Goal: Transaction & Acquisition: Purchase product/service

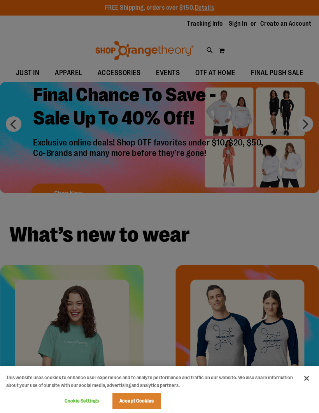
click at [309, 381] on button "Close" at bounding box center [306, 378] width 17 height 17
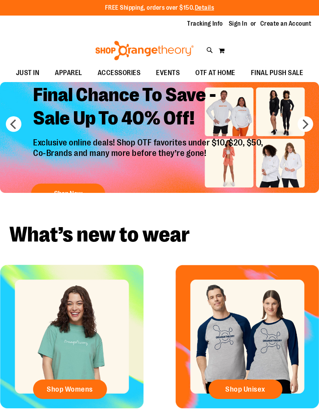
click at [81, 355] on div "Shop Womens" at bounding box center [72, 345] width 144 height 161
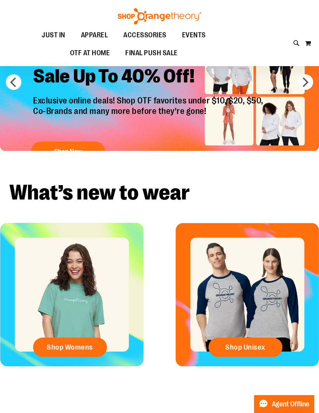
scroll to position [68, 0]
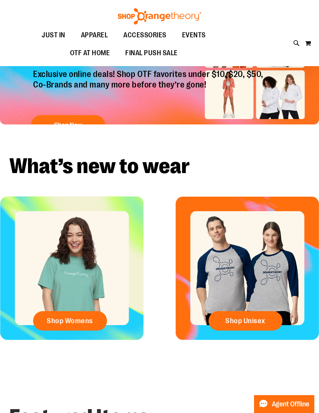
click at [84, 320] on span "Shop Womens" at bounding box center [70, 321] width 46 height 9
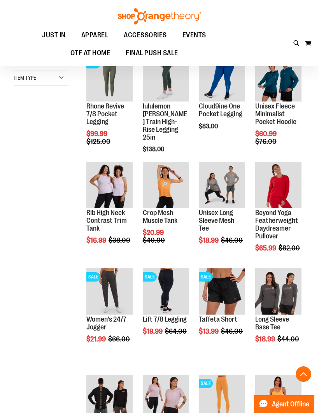
scroll to position [217, 0]
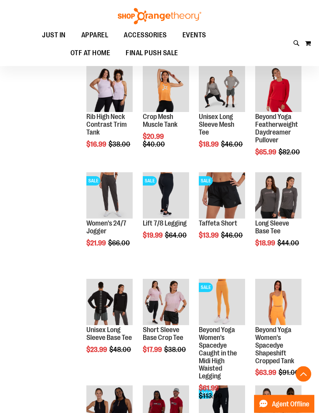
scroll to position [301, 0]
click at [236, 283] on span "Quickview" at bounding box center [217, 293] width 37 height 20
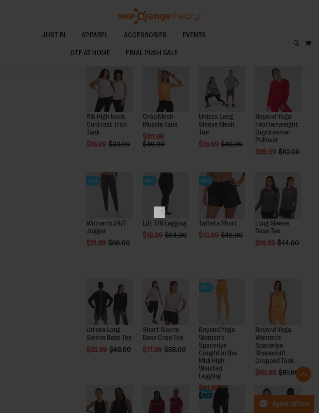
scroll to position [0, 0]
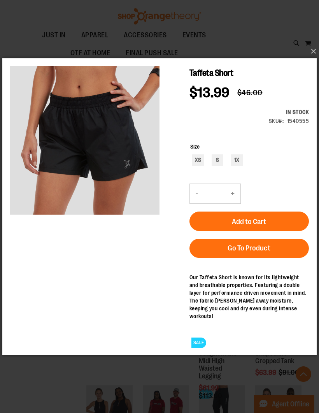
click at [314, 51] on button "×" at bounding box center [162, 51] width 314 height 17
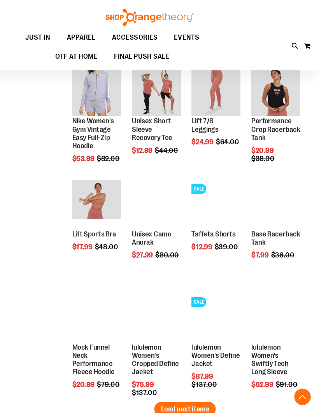
scroll to position [718, 0]
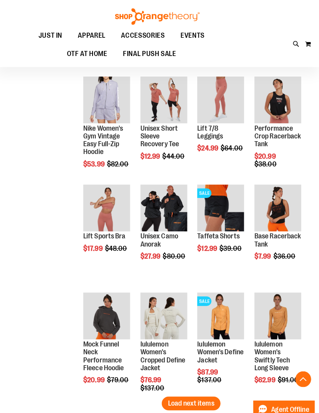
click at [221, 207] on img "product" at bounding box center [222, 205] width 46 height 46
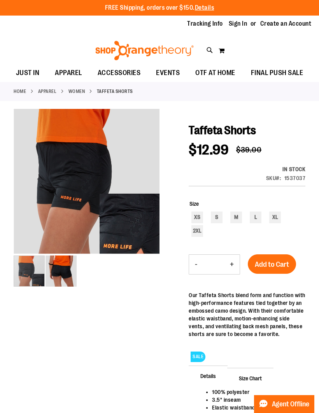
click at [67, 285] on img "image 2 of 2" at bounding box center [61, 271] width 31 height 31
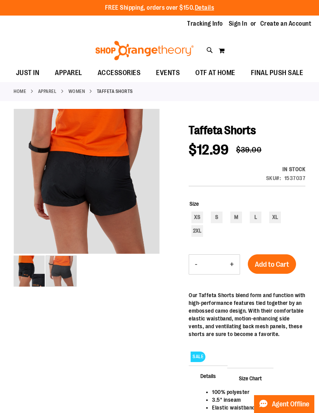
click at [46, 275] on div "carousel" at bounding box center [61, 271] width 31 height 31
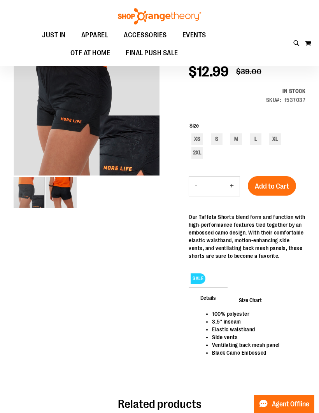
scroll to position [44, 0]
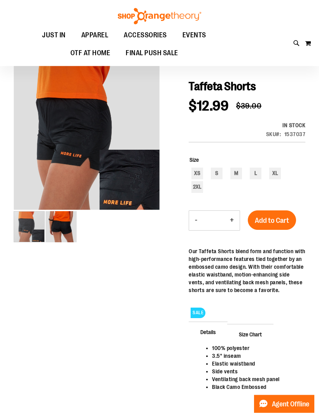
click at [249, 336] on span "Size Chart" at bounding box center [250, 334] width 46 height 20
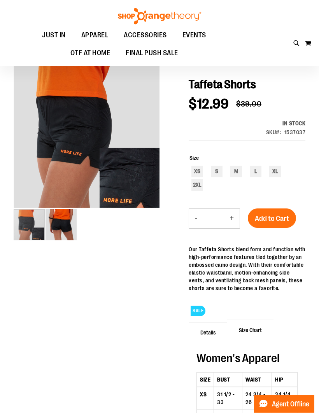
scroll to position [38, 0]
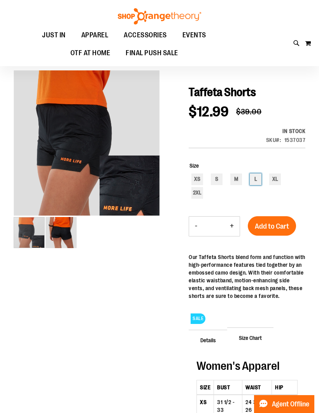
click at [258, 181] on div "L" at bounding box center [256, 179] width 12 height 12
type input "***"
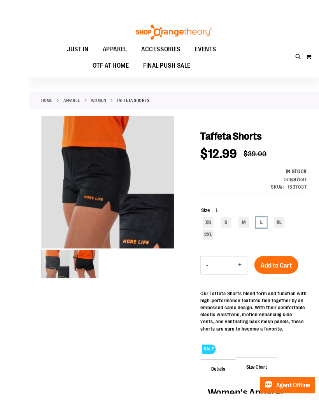
scroll to position [2, 0]
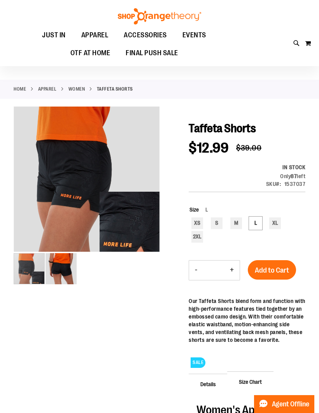
click at [290, 266] on button "Add to Cart" at bounding box center [272, 269] width 48 height 19
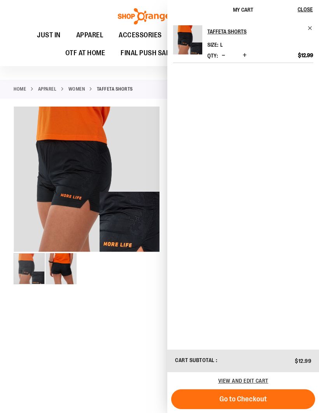
scroll to position [29, 0]
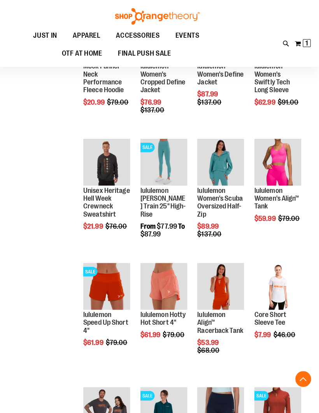
scroll to position [405, 0]
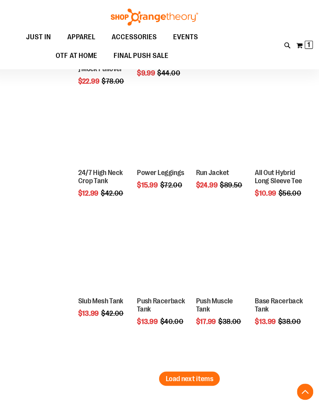
scroll to position [917, 0]
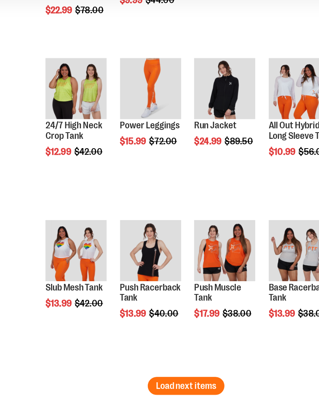
click at [164, 355] on button "Load next items" at bounding box center [193, 362] width 58 height 14
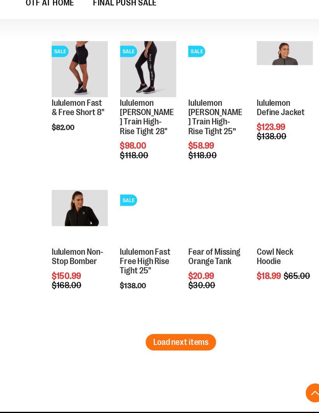
scroll to position [1317, 0]
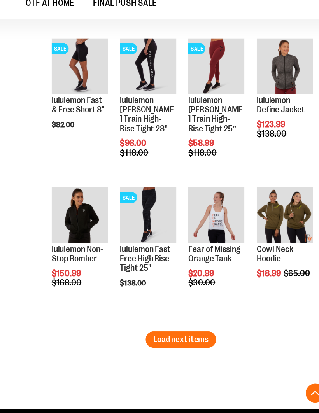
click at [170, 326] on span "Load next items" at bounding box center [193, 330] width 46 height 8
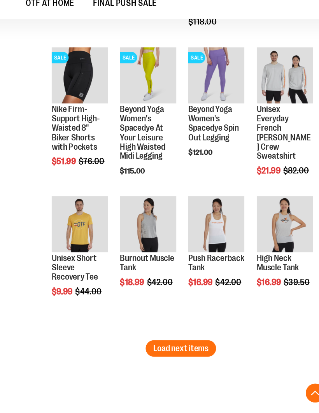
scroll to position [1677, 0]
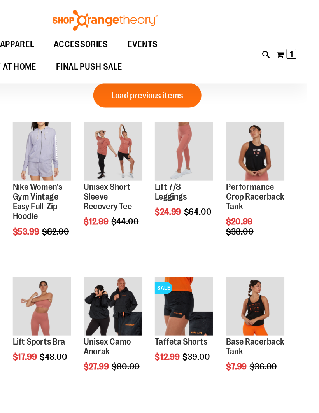
scroll to position [26, 0]
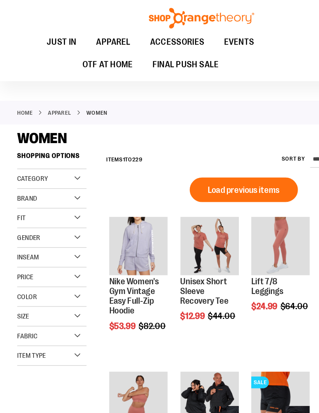
click at [64, 141] on div "Category" at bounding box center [41, 144] width 55 height 16
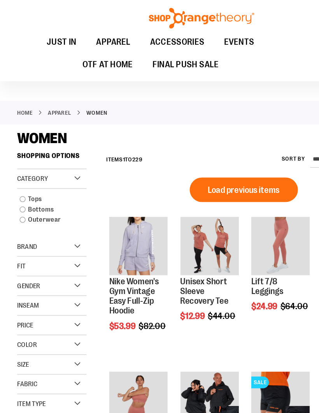
click at [32, 159] on link "Tops" at bounding box center [38, 159] width 53 height 8
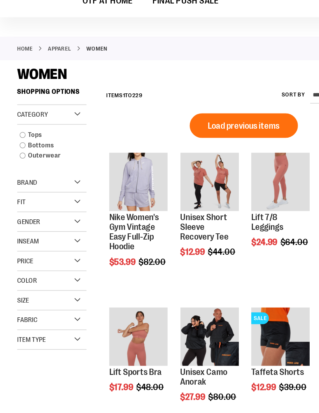
click at [22, 155] on link "Tops" at bounding box center [38, 159] width 53 height 8
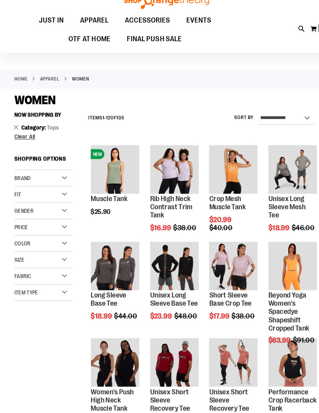
click at [174, 154] on img "product" at bounding box center [166, 177] width 46 height 46
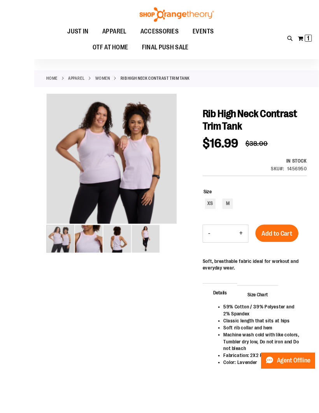
scroll to position [5, 0]
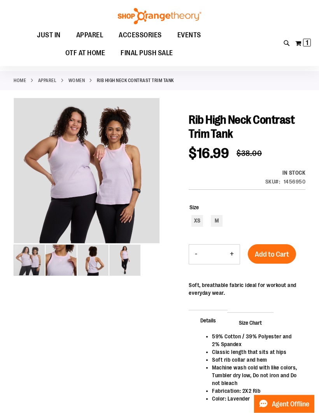
click at [256, 324] on span "Size Chart" at bounding box center [250, 323] width 46 height 20
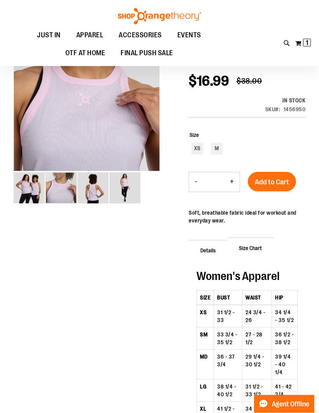
scroll to position [83, 0]
click at [67, 188] on img "image 2 of 4" at bounding box center [61, 187] width 31 height 31
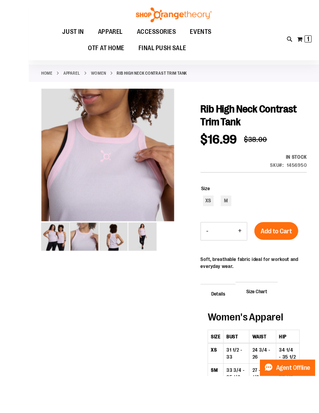
scroll to position [65, 0]
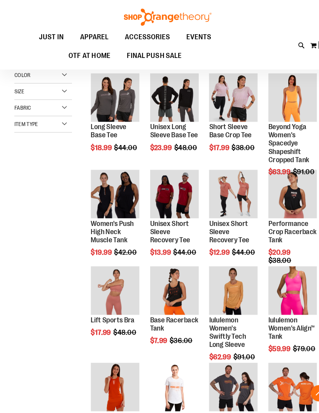
scroll to position [176, 0]
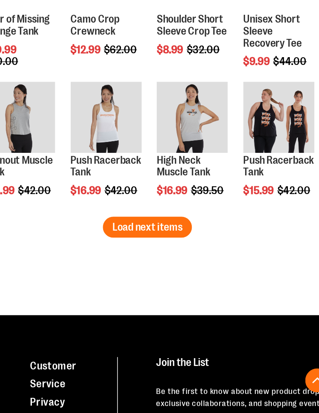
scroll to position [709, 0]
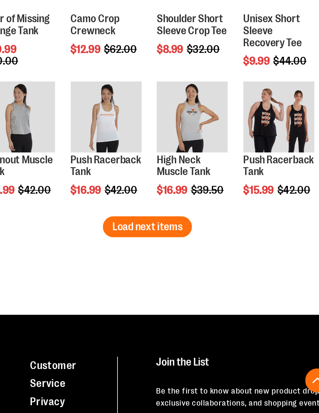
click at [170, 270] on span "Load next items" at bounding box center [193, 274] width 46 height 8
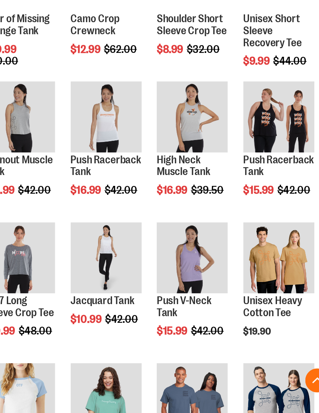
scroll to position [745, 0]
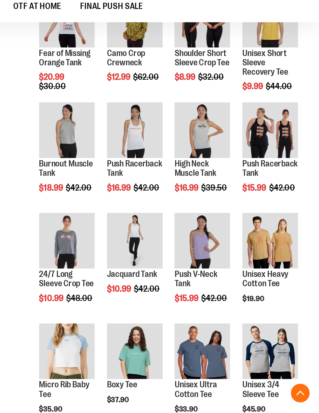
scroll to position [757, 0]
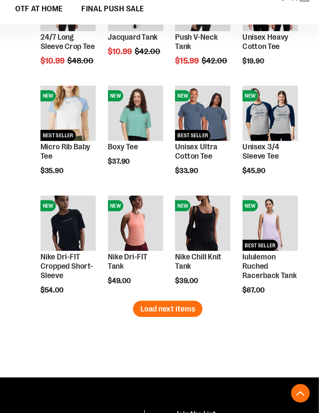
scroll to position [955, 0]
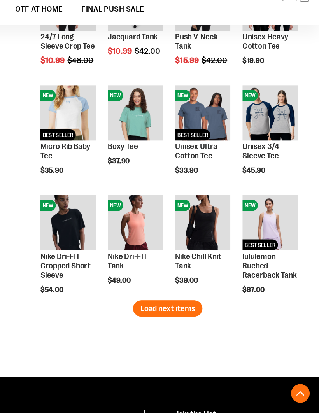
click at [170, 299] on span "Load next items" at bounding box center [193, 303] width 46 height 8
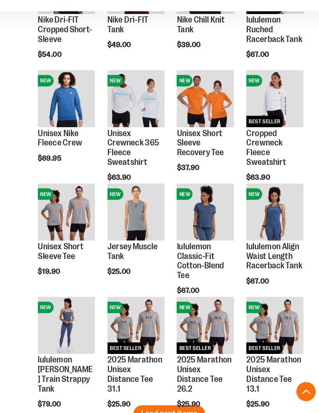
scroll to position [1142, 0]
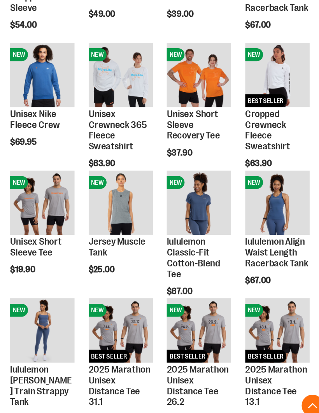
click at [143, 205] on img "product" at bounding box center [166, 228] width 46 height 46
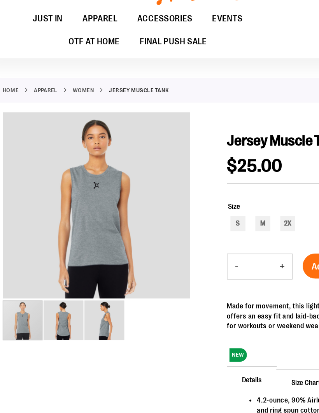
click at [54, 256] on img "image 2 of 3" at bounding box center [61, 270] width 31 height 31
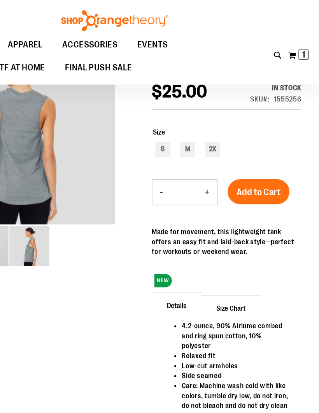
scroll to position [57, 0]
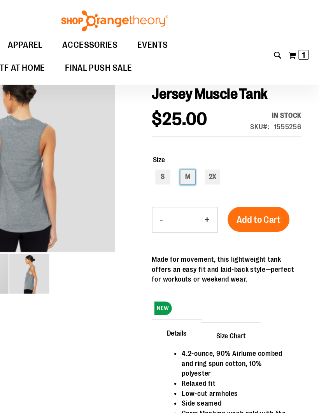
click at [211, 135] on div "M" at bounding box center [217, 138] width 12 height 12
type input "***"
click at [255, 169] on span "Add to Cart" at bounding box center [272, 171] width 34 height 9
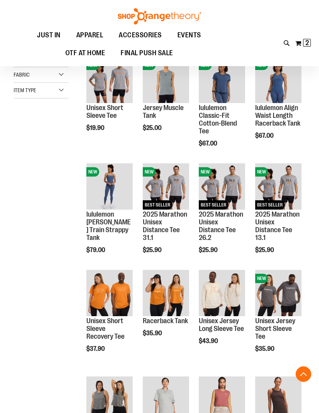
scroll to position [122, 0]
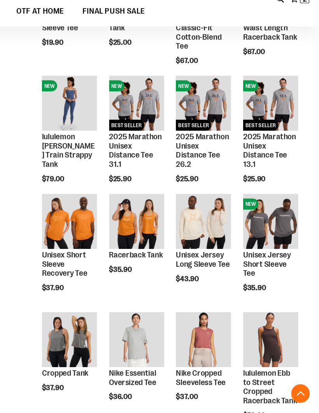
scroll to position [163, 0]
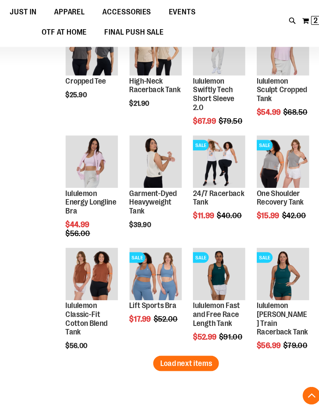
scroll to position [623, 0]
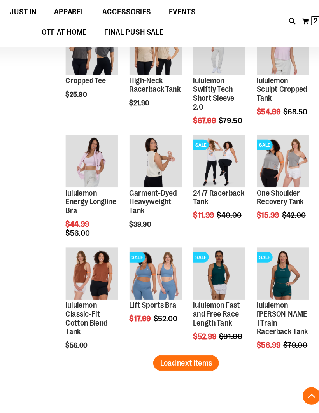
click at [192, 338] on button "Load next items" at bounding box center [193, 345] width 58 height 14
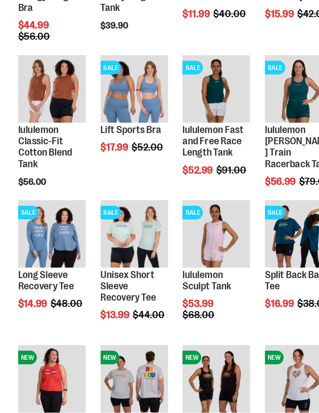
scroll to position [717, 0]
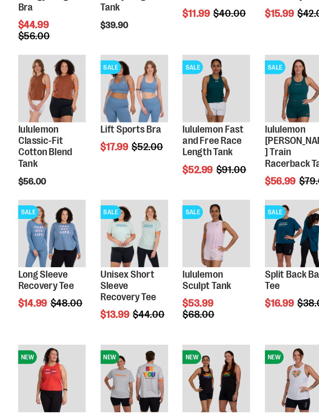
click at [199, 249] on img "product" at bounding box center [222, 272] width 46 height 46
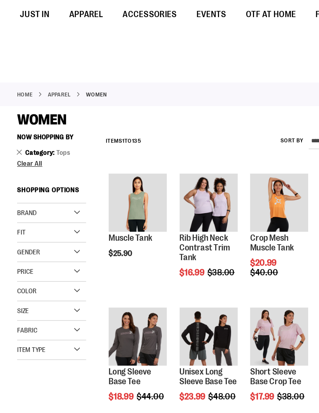
scroll to position [53, 0]
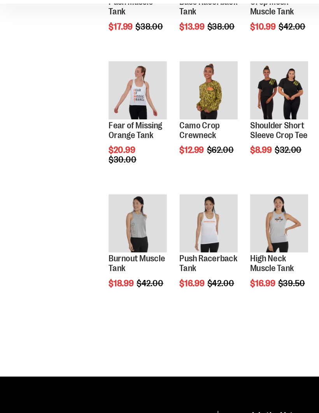
scroll to position [694, 0]
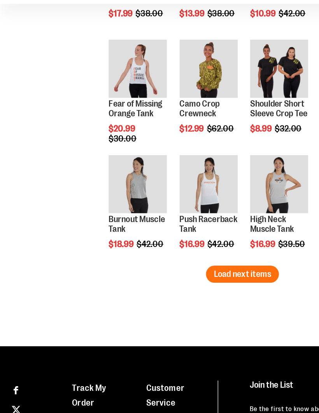
click at [206, 277] on span "Load next items" at bounding box center [193, 281] width 46 height 8
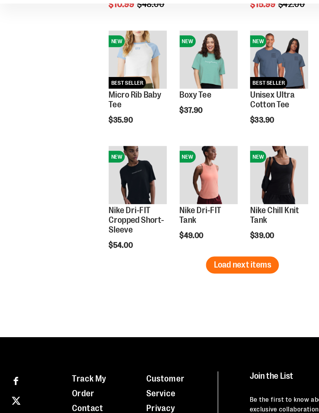
scroll to position [1010, 0]
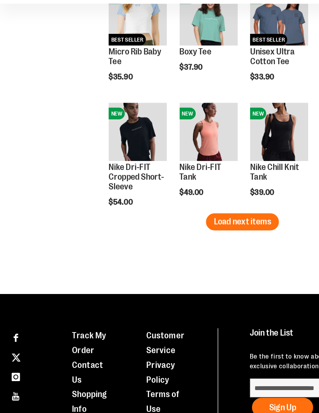
click at [250, 297] on div "Connect with Us Customer Service" at bounding box center [159, 398] width 319 height 202
click at [204, 236] on span "Load next items" at bounding box center [193, 240] width 46 height 8
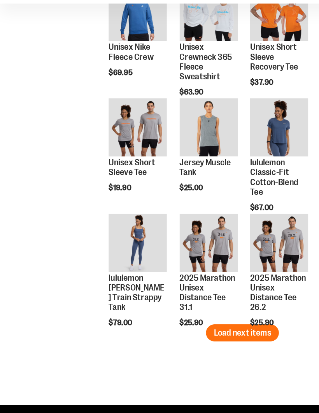
scroll to position [1201, 0]
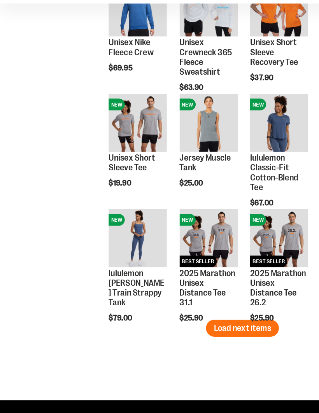
click at [214, 320] on span "Load next items" at bounding box center [193, 324] width 46 height 8
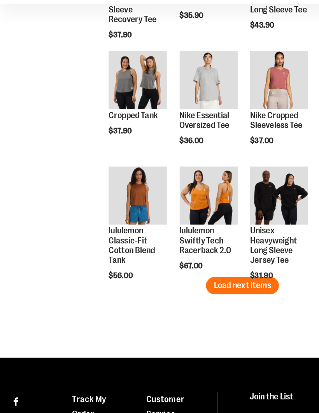
scroll to position [1511, 0]
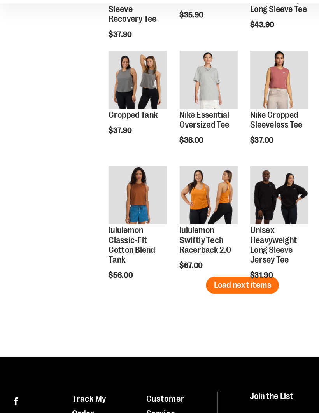
click at [205, 286] on span "Load next items" at bounding box center [193, 290] width 46 height 8
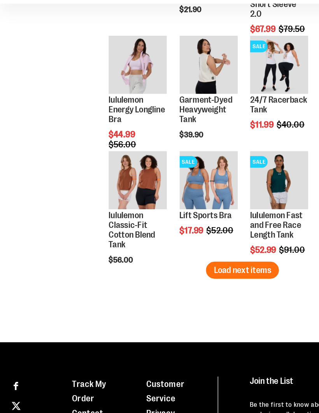
scroll to position [1808, 0]
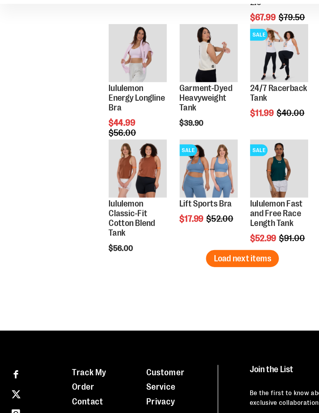
click at [187, 265] on span "Load next items" at bounding box center [193, 269] width 46 height 8
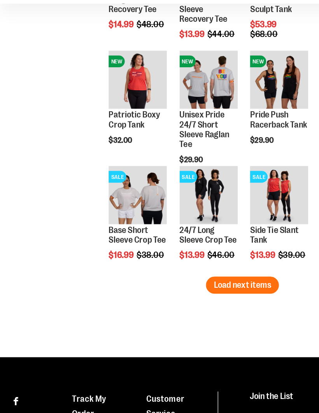
scroll to position [2067, 0]
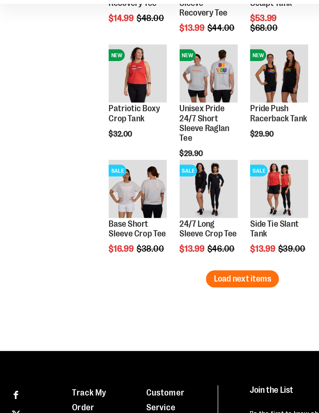
click at [211, 281] on span "Load next items" at bounding box center [193, 285] width 46 height 8
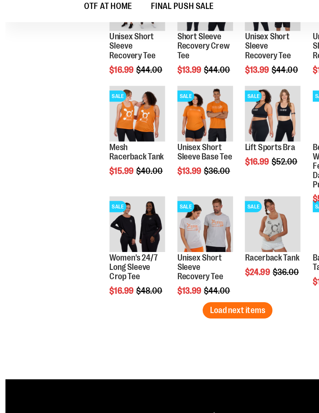
scroll to position [2339, 0]
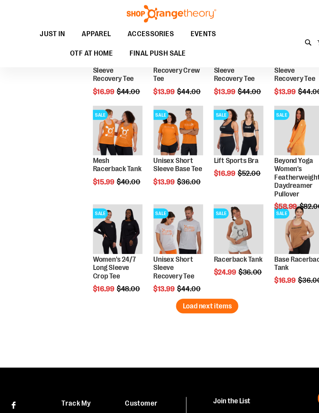
click at [213, 288] on span "Load next items" at bounding box center [193, 288] width 46 height 8
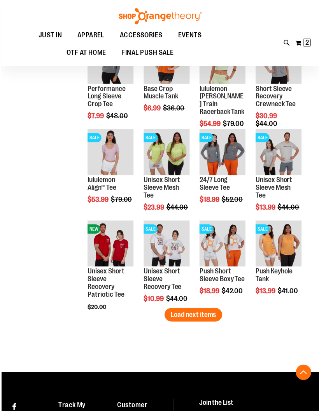
scroll to position [2599, 0]
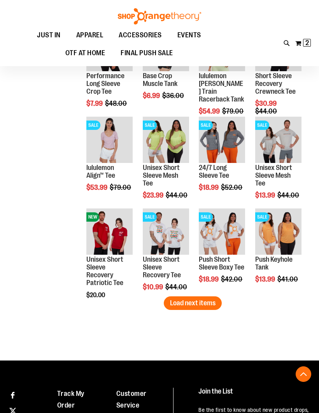
click at [224, 225] on img "product" at bounding box center [222, 232] width 46 height 46
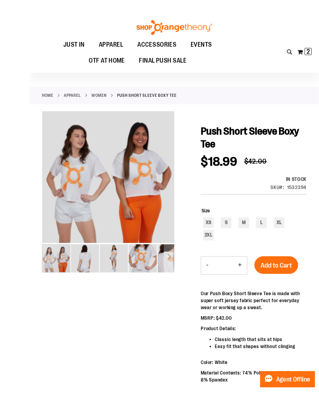
scroll to position [5, 0]
